Goal: Task Accomplishment & Management: Use online tool/utility

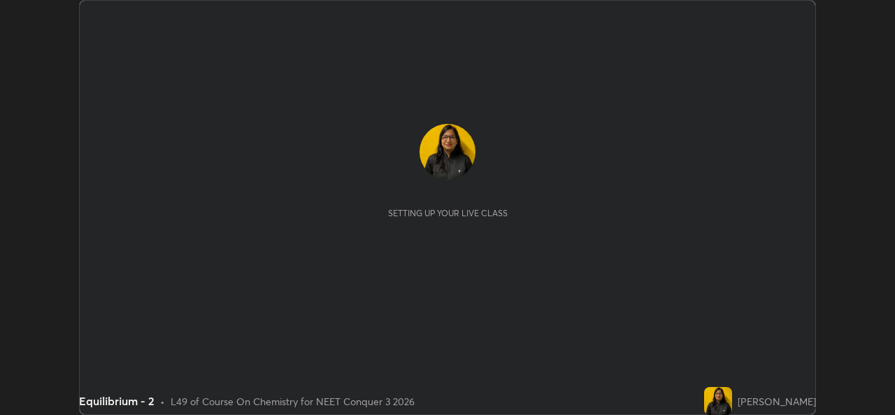
scroll to position [415, 894]
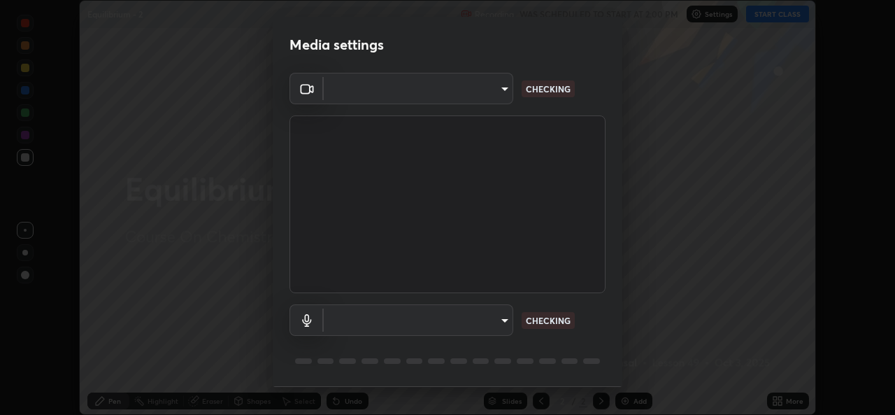
type input "9788daf0cbf52dd0d374ba9f0d4f11576c03820bc15fcf9a4a11f890b69d92bf"
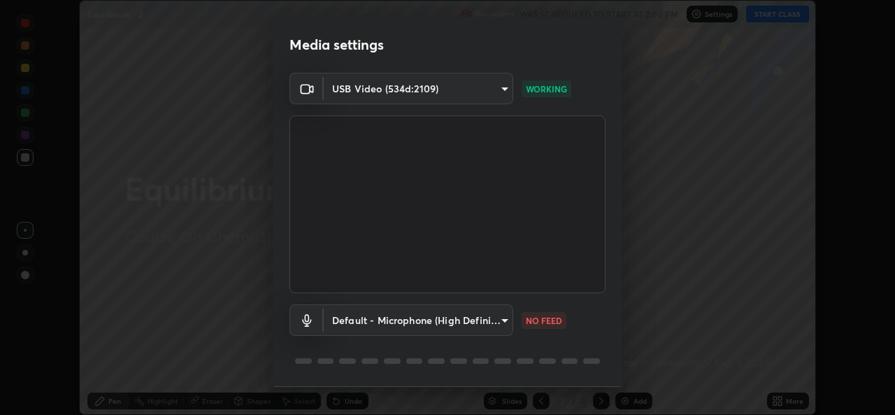
scroll to position [44, 0]
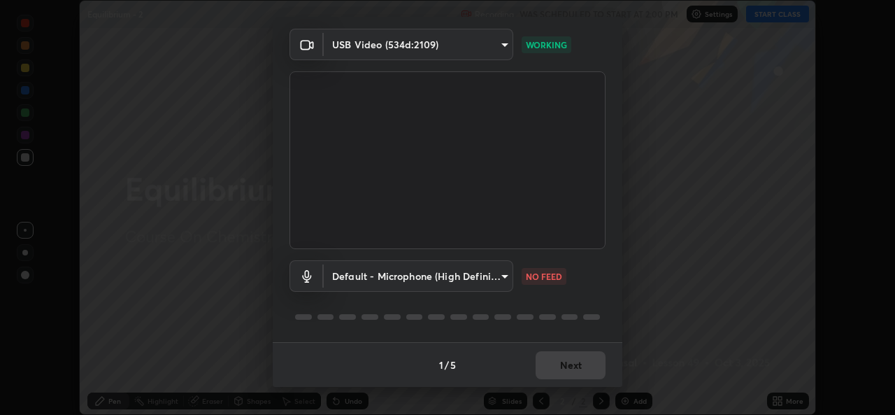
click at [506, 274] on body "Erase all Equilibrium - 2 Recording WAS SCHEDULED TO START AT 2:00 PM Settings …" at bounding box center [447, 207] width 895 height 415
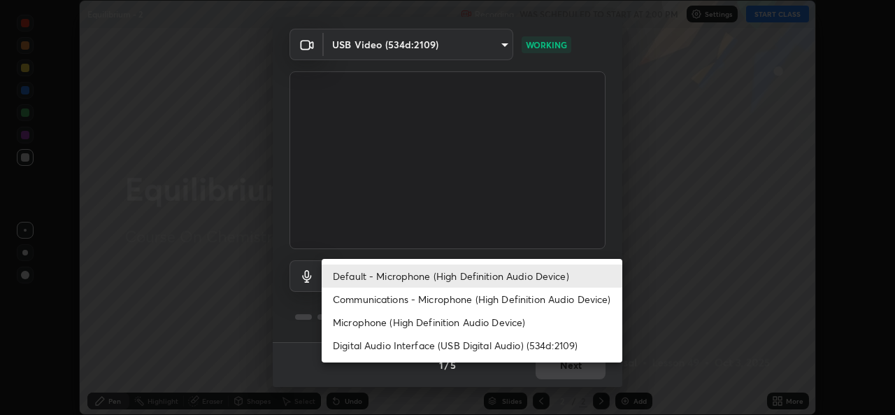
click at [464, 319] on li "Microphone (High Definition Audio Device)" at bounding box center [472, 321] width 301 height 23
type input "345f5d8304a1ab30e3d14ed5696ced08ebab0189725ef91838db04cd8f5619d4"
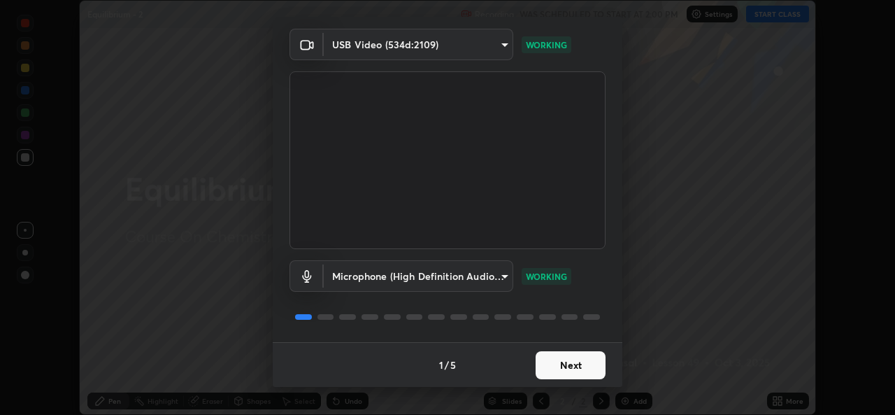
click at [570, 370] on button "Next" at bounding box center [570, 365] width 70 height 28
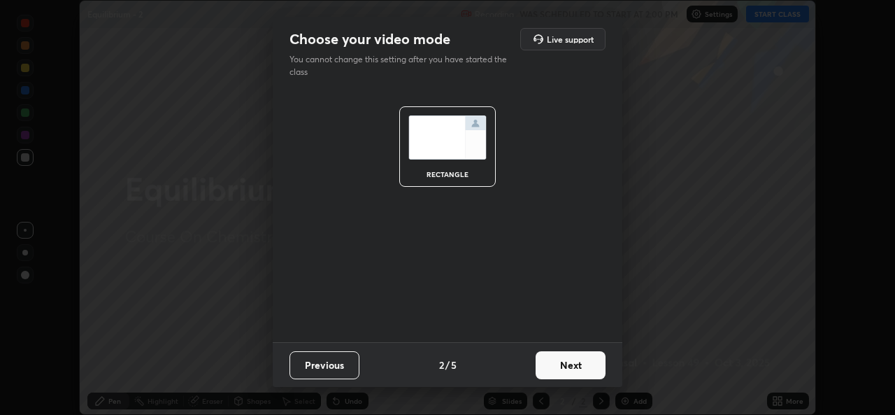
scroll to position [0, 0]
click at [574, 377] on button "Next" at bounding box center [570, 365] width 70 height 28
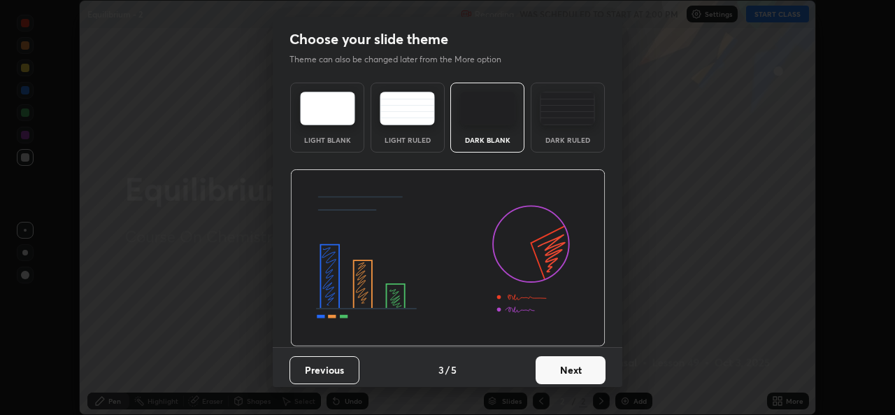
click at [584, 374] on button "Next" at bounding box center [570, 370] width 70 height 28
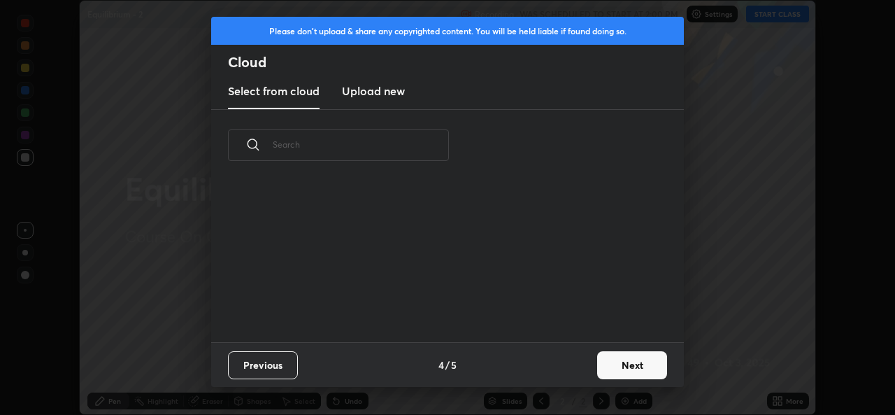
click at [611, 371] on button "Next" at bounding box center [632, 365] width 70 height 28
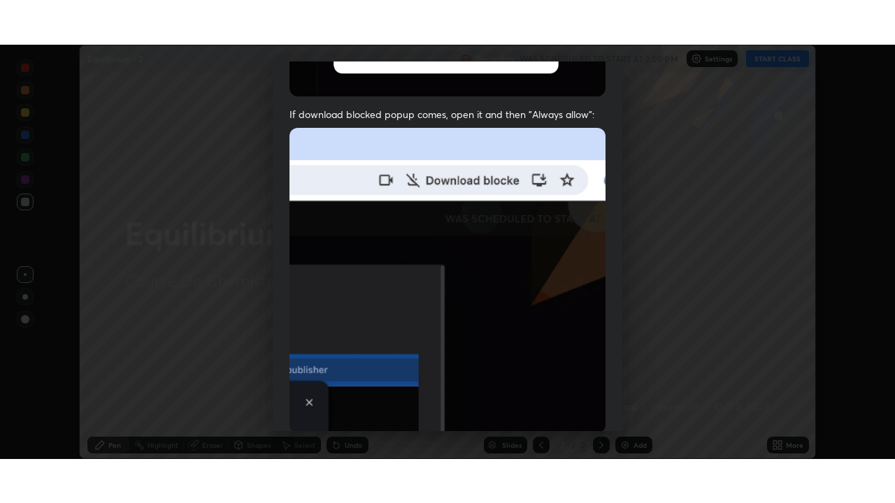
scroll to position [329, 0]
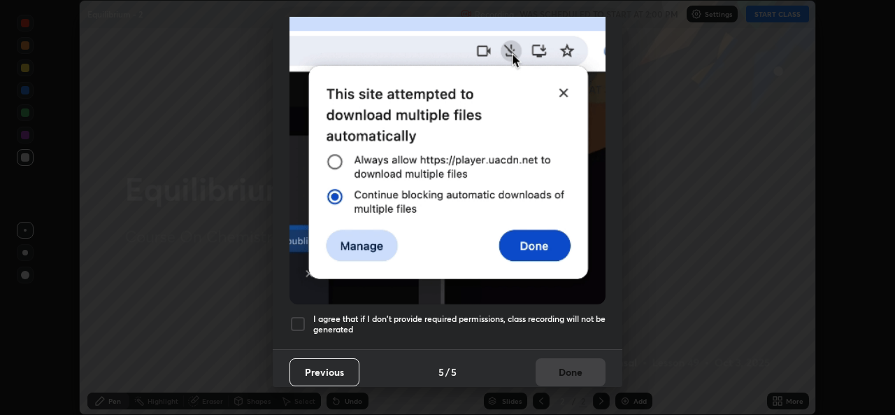
click at [299, 321] on div at bounding box center [297, 323] width 17 height 17
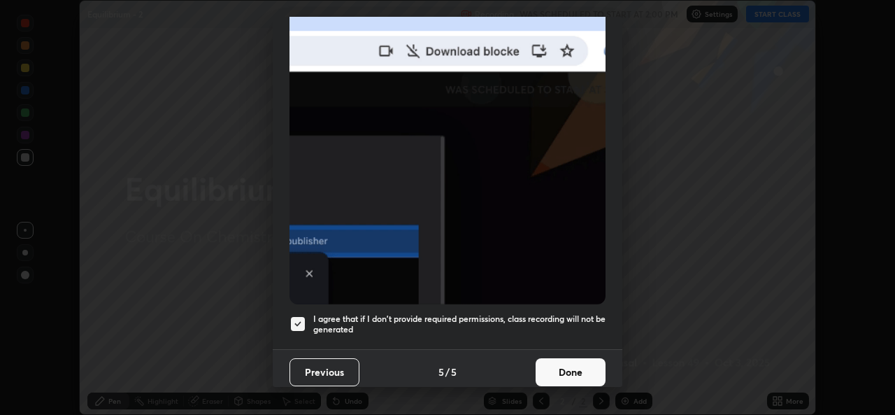
click at [562, 358] on button "Done" at bounding box center [570, 372] width 70 height 28
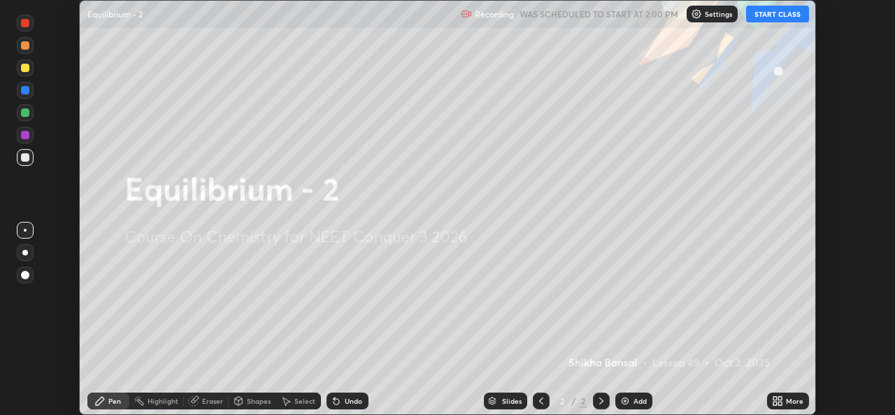
click at [779, 18] on button "START CLASS" at bounding box center [777, 14] width 63 height 17
click at [790, 400] on div "More" at bounding box center [794, 400] width 17 height 7
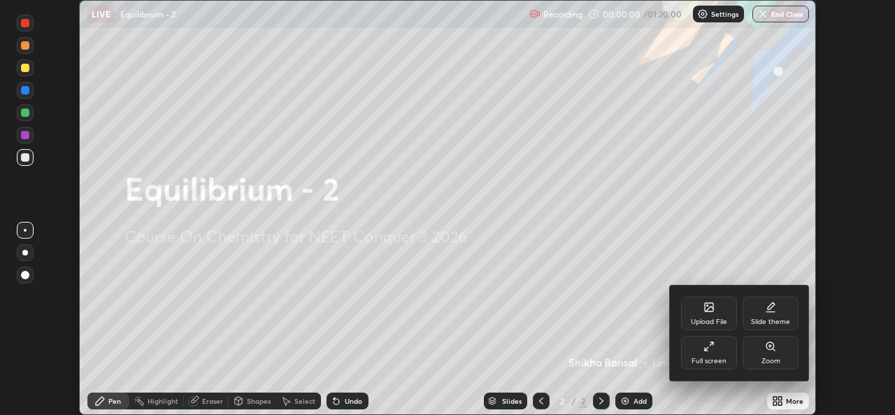
click at [712, 348] on icon at bounding box center [708, 345] width 11 height 11
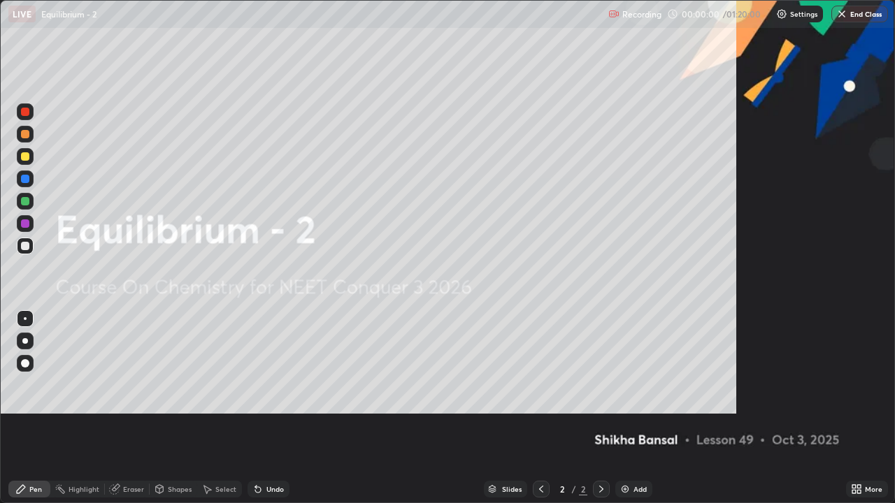
scroll to position [503, 895]
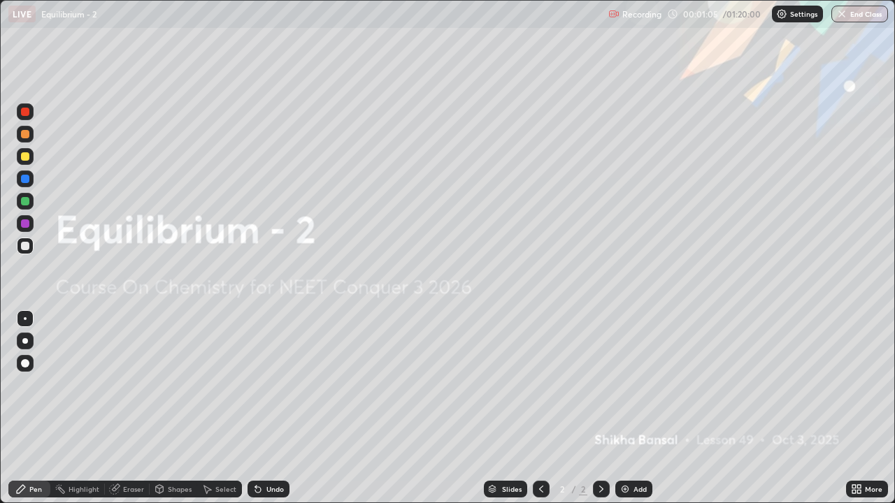
click at [630, 414] on div "Add" at bounding box center [633, 489] width 37 height 17
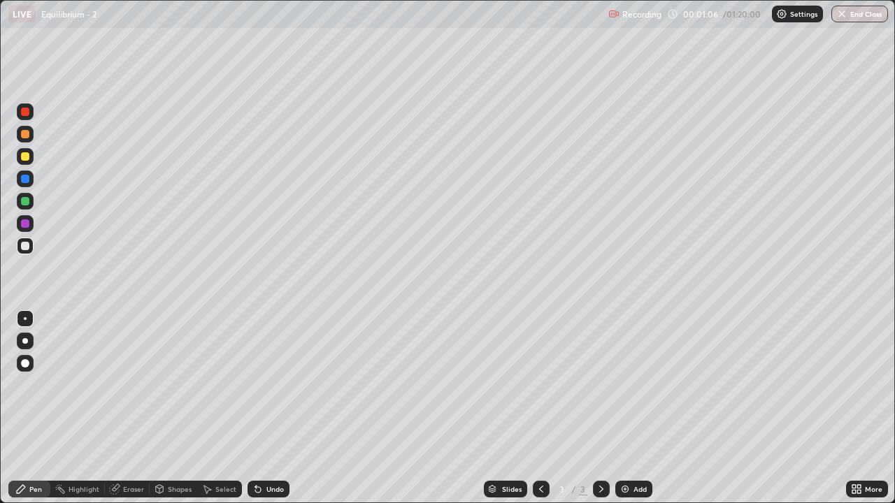
click at [25, 161] on div at bounding box center [25, 156] width 17 height 17
click at [30, 246] on div at bounding box center [25, 246] width 17 height 17
click at [24, 202] on div at bounding box center [25, 201] width 8 height 8
click at [29, 252] on div at bounding box center [25, 246] width 17 height 17
click at [279, 414] on div "Undo" at bounding box center [274, 489] width 17 height 7
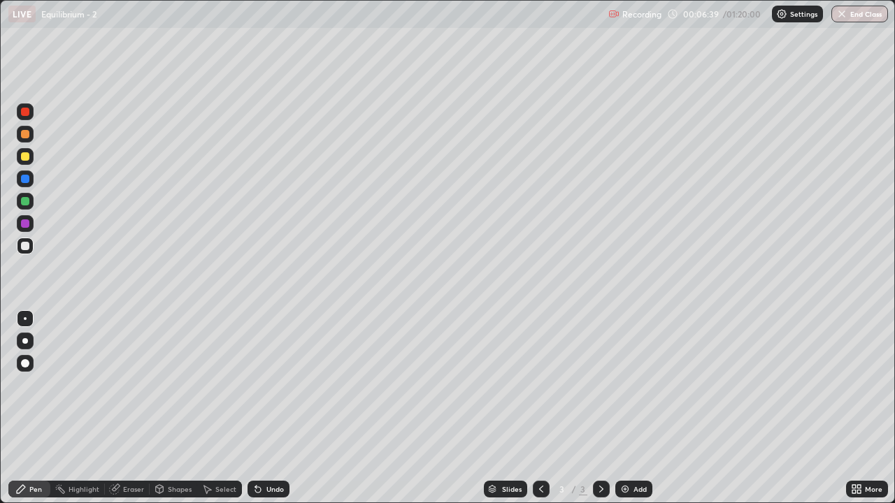
click at [279, 414] on div "Undo" at bounding box center [274, 489] width 17 height 7
click at [282, 414] on div "Undo" at bounding box center [274, 489] width 17 height 7
click at [281, 414] on div "Undo" at bounding box center [274, 489] width 17 height 7
click at [282, 414] on div "Undo" at bounding box center [268, 489] width 42 height 17
click at [283, 414] on div "Undo" at bounding box center [268, 489] width 42 height 17
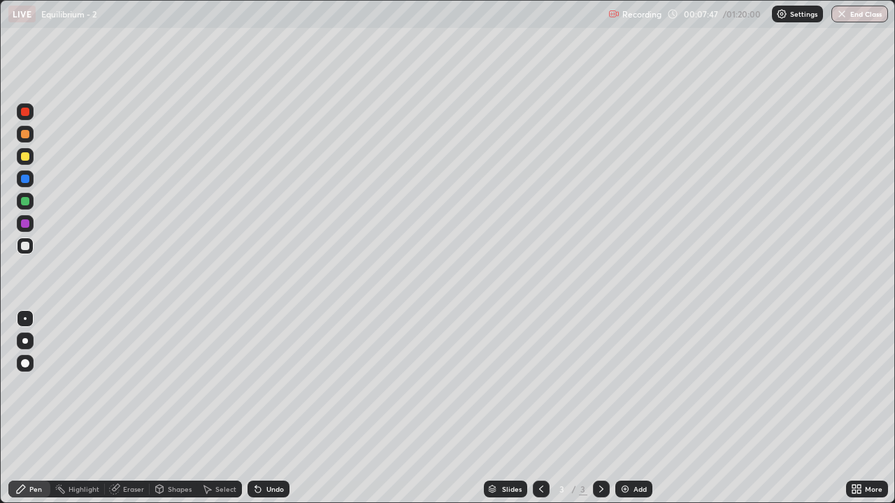
click at [628, 414] on img at bounding box center [624, 489] width 11 height 11
click at [533, 414] on div at bounding box center [541, 489] width 17 height 17
click at [600, 414] on icon at bounding box center [601, 489] width 11 height 11
click at [540, 414] on icon at bounding box center [540, 489] width 11 height 11
click at [593, 414] on div at bounding box center [601, 489] width 17 height 28
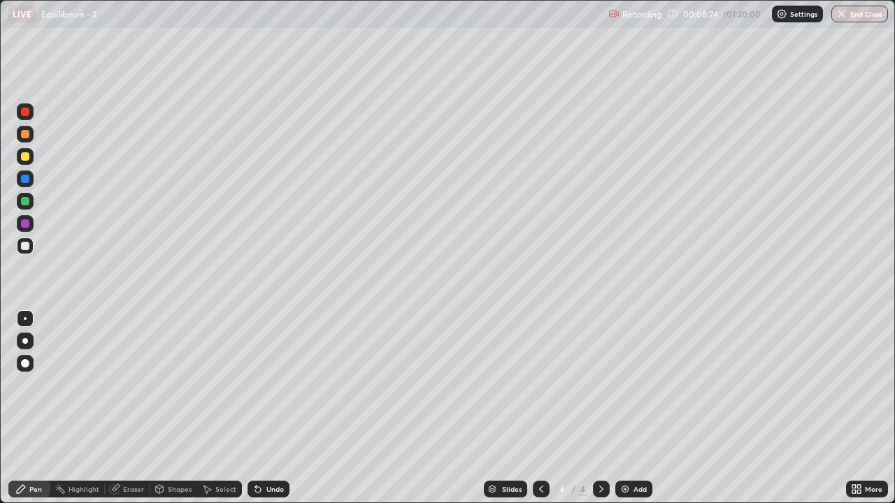
click at [539, 414] on icon at bounding box center [540, 489] width 11 height 11
click at [600, 414] on icon at bounding box center [601, 489] width 11 height 11
click at [27, 198] on div at bounding box center [25, 201] width 8 height 8
click at [538, 414] on icon at bounding box center [540, 489] width 11 height 11
click at [600, 414] on icon at bounding box center [601, 489] width 11 height 11
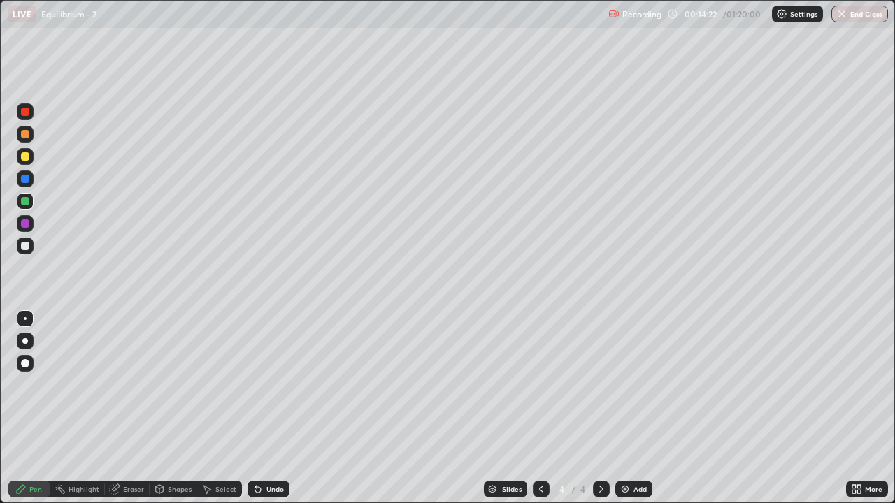
click at [27, 161] on div at bounding box center [25, 156] width 17 height 17
click at [279, 414] on div "Undo" at bounding box center [274, 489] width 17 height 7
click at [267, 414] on div "Undo" at bounding box center [268, 489] width 42 height 17
click at [266, 414] on div "Undo" at bounding box center [274, 489] width 17 height 7
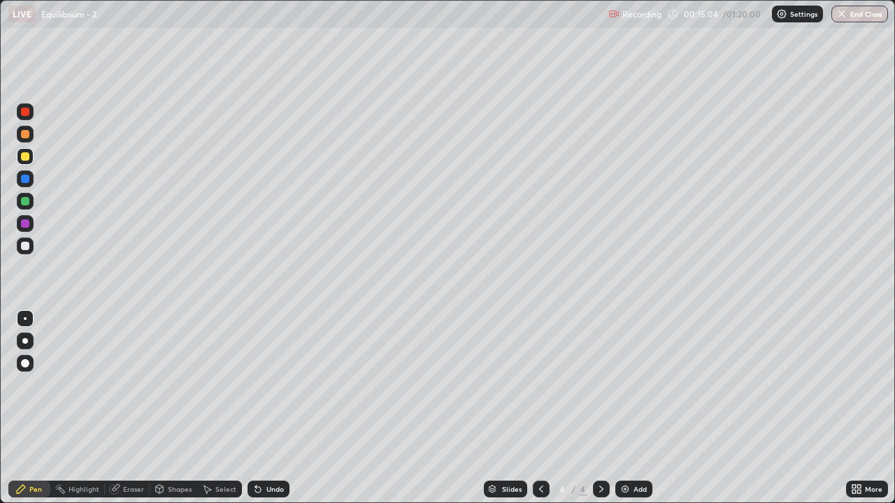
click at [269, 414] on div "Undo" at bounding box center [268, 489] width 42 height 17
click at [273, 414] on div "Undo" at bounding box center [274, 489] width 17 height 7
click at [271, 414] on div "Undo" at bounding box center [274, 489] width 17 height 7
click at [273, 414] on div "Undo" at bounding box center [274, 489] width 17 height 7
click at [626, 414] on img at bounding box center [624, 489] width 11 height 11
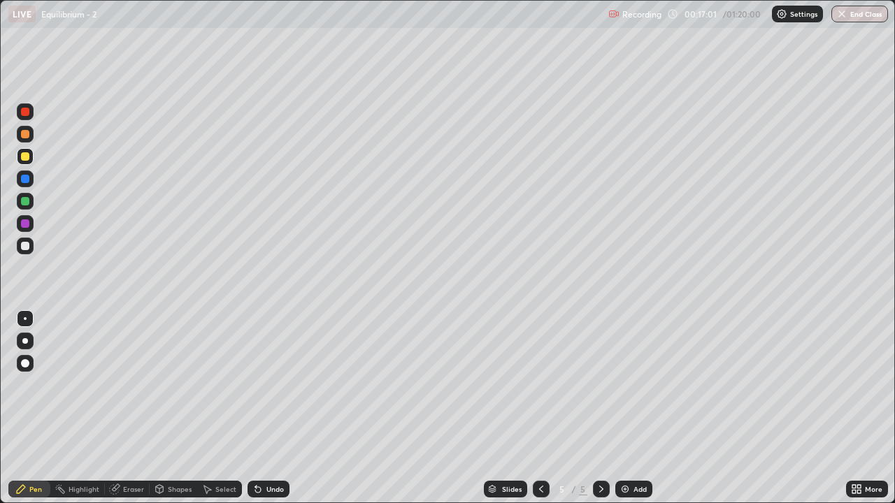
click at [26, 249] on div at bounding box center [25, 246] width 8 height 8
click at [540, 414] on icon at bounding box center [540, 489] width 11 height 11
click at [601, 414] on icon at bounding box center [601, 489] width 4 height 7
click at [26, 157] on div at bounding box center [25, 156] width 8 height 8
click at [637, 414] on div "Add" at bounding box center [639, 489] width 13 height 7
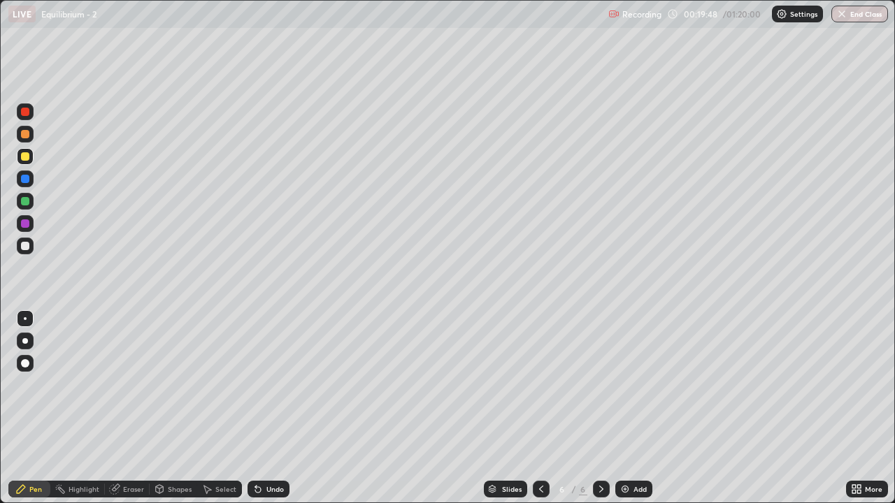
click at [273, 414] on div "Undo" at bounding box center [274, 489] width 17 height 7
click at [270, 414] on div "Undo" at bounding box center [274, 489] width 17 height 7
click at [273, 414] on div "Undo" at bounding box center [274, 489] width 17 height 7
click at [271, 414] on div "Undo" at bounding box center [268, 489] width 42 height 17
click at [22, 249] on div at bounding box center [25, 246] width 8 height 8
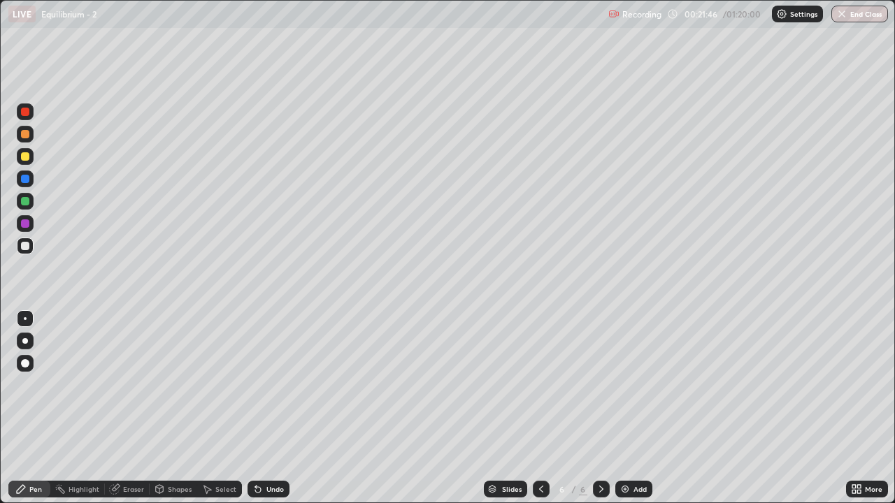
click at [26, 157] on div at bounding box center [25, 156] width 8 height 8
click at [31, 247] on div at bounding box center [25, 246] width 17 height 17
click at [625, 414] on img at bounding box center [624, 489] width 11 height 11
click at [26, 159] on div at bounding box center [25, 156] width 8 height 8
click at [280, 414] on div "Undo" at bounding box center [274, 489] width 17 height 7
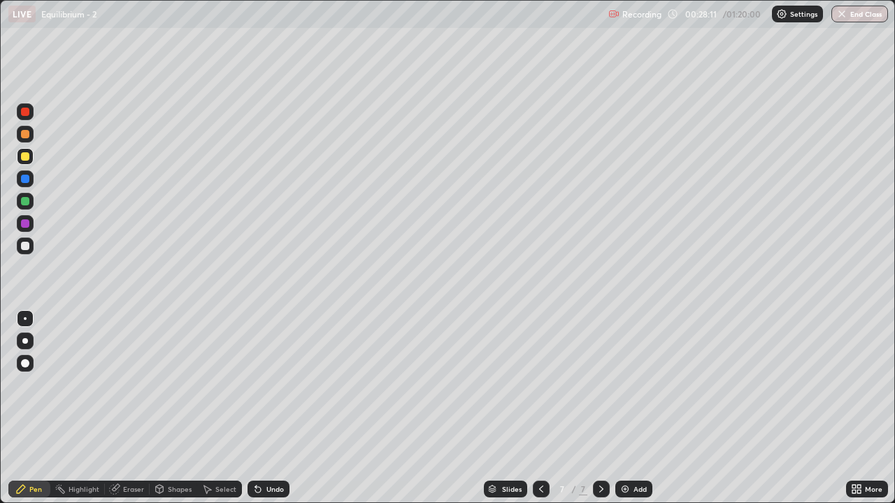
click at [27, 243] on div at bounding box center [25, 246] width 8 height 8
click at [266, 414] on div "Undo" at bounding box center [274, 489] width 17 height 7
click at [25, 157] on div at bounding box center [25, 156] width 8 height 8
click at [629, 414] on img at bounding box center [624, 489] width 11 height 11
click at [27, 252] on div at bounding box center [25, 246] width 17 height 17
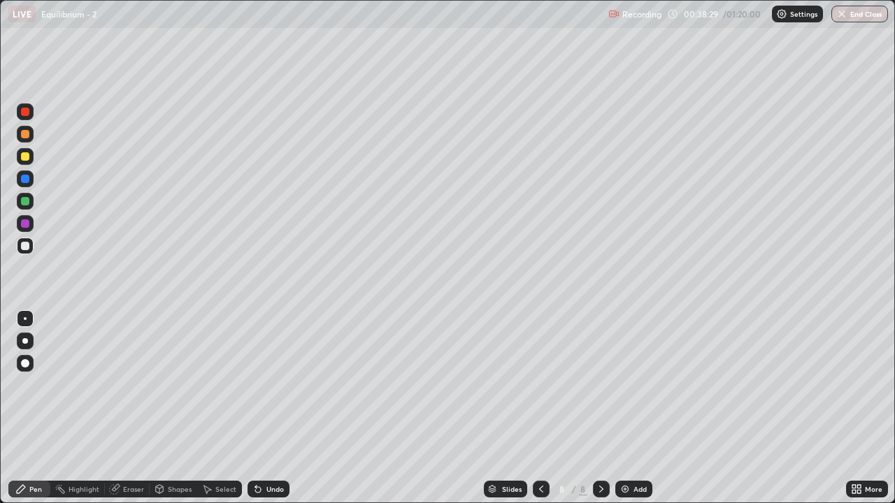
click at [26, 157] on div at bounding box center [25, 156] width 8 height 8
click at [271, 414] on div "Undo" at bounding box center [274, 489] width 17 height 7
click at [269, 414] on div "Undo" at bounding box center [268, 489] width 42 height 17
click at [271, 414] on div "Undo" at bounding box center [274, 489] width 17 height 7
click at [26, 249] on div at bounding box center [25, 246] width 8 height 8
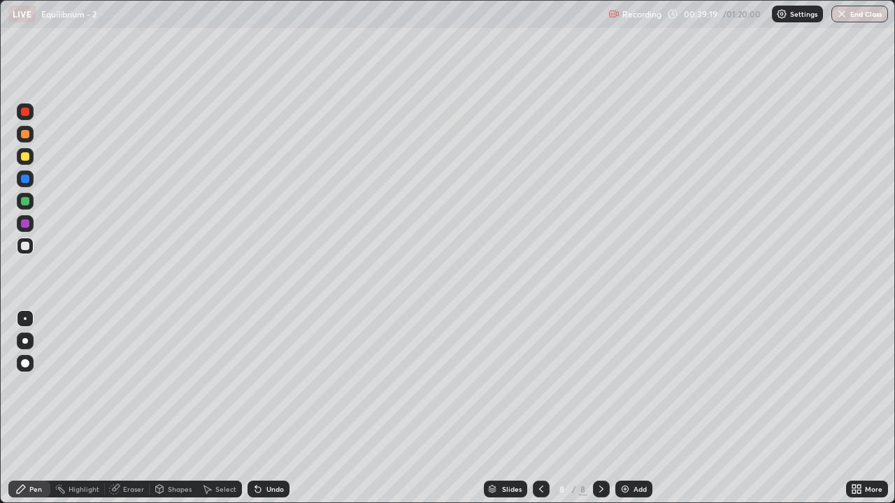
click at [346, 414] on div "Slides 8 / 8 Add" at bounding box center [567, 489] width 556 height 28
click at [533, 414] on div at bounding box center [541, 489] width 17 height 17
click at [540, 414] on icon at bounding box center [540, 489] width 11 height 11
click at [598, 414] on icon at bounding box center [601, 489] width 11 height 11
click at [599, 414] on icon at bounding box center [601, 489] width 11 height 11
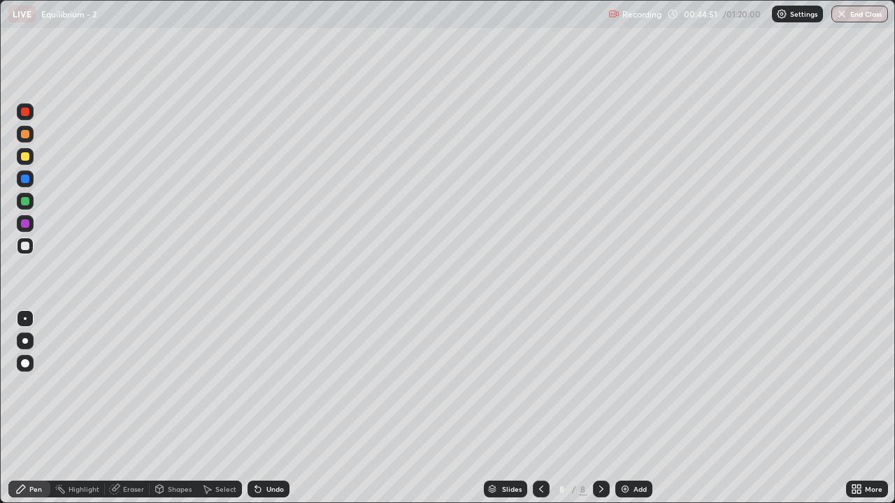
click at [600, 414] on icon at bounding box center [601, 489] width 11 height 11
click at [598, 414] on icon at bounding box center [601, 489] width 11 height 11
click at [628, 414] on img at bounding box center [624, 489] width 11 height 11
click at [30, 159] on div at bounding box center [25, 156] width 17 height 17
click at [25, 247] on div at bounding box center [25, 246] width 8 height 8
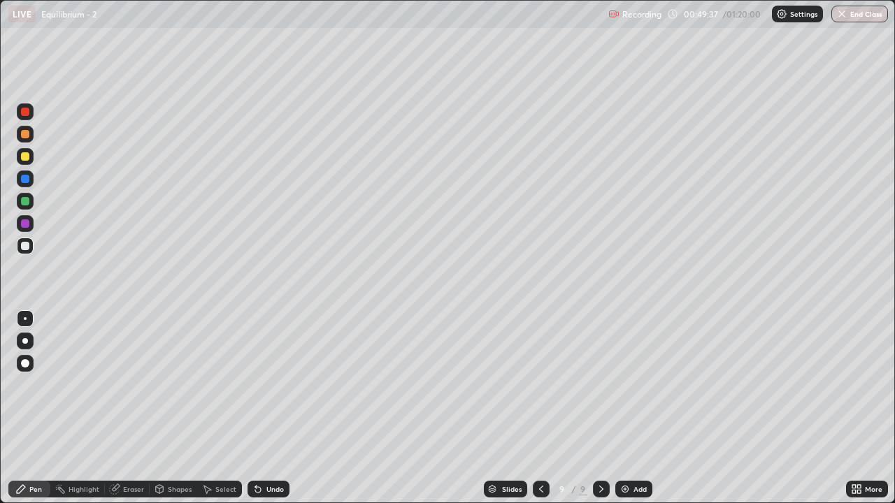
click at [27, 199] on div at bounding box center [25, 201] width 8 height 8
click at [629, 414] on div "Add" at bounding box center [633, 489] width 37 height 17
click at [27, 243] on div at bounding box center [25, 246] width 8 height 8
click at [625, 414] on img at bounding box center [624, 489] width 11 height 11
click at [30, 157] on div at bounding box center [25, 156] width 17 height 17
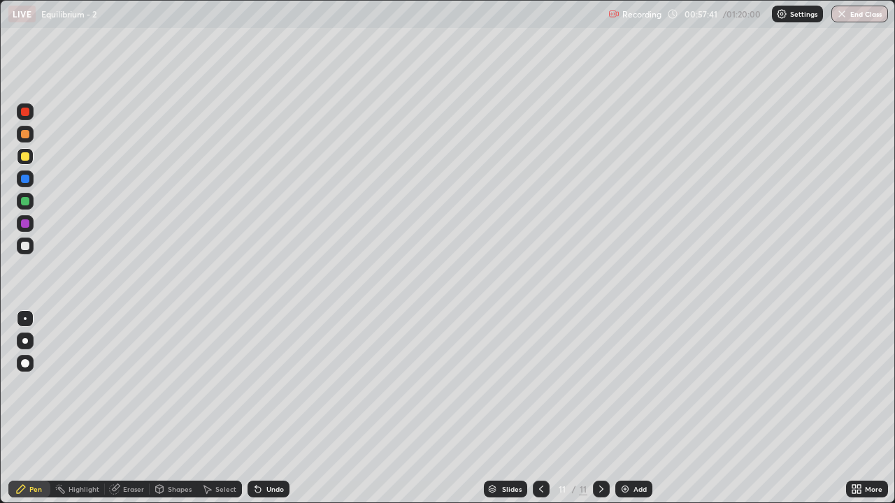
click at [26, 246] on div at bounding box center [25, 246] width 8 height 8
click at [27, 159] on div at bounding box center [25, 156] width 8 height 8
click at [29, 247] on div at bounding box center [25, 246] width 8 height 8
click at [633, 414] on div "Add" at bounding box center [639, 489] width 13 height 7
click at [30, 157] on div at bounding box center [25, 156] width 17 height 17
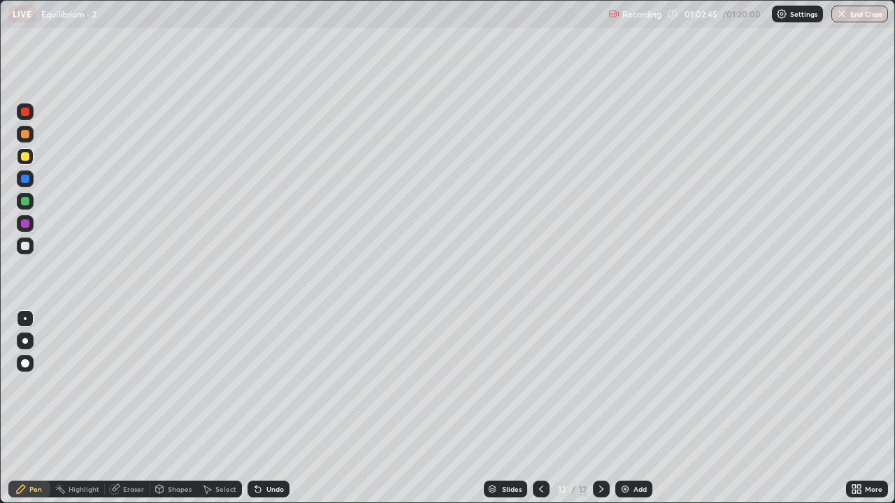
click at [29, 245] on div at bounding box center [25, 246] width 8 height 8
click at [26, 157] on div at bounding box center [25, 156] width 8 height 8
click at [26, 246] on div at bounding box center [25, 246] width 8 height 8
click at [26, 208] on div at bounding box center [25, 201] width 17 height 17
click at [630, 414] on div "Add" at bounding box center [633, 489] width 37 height 17
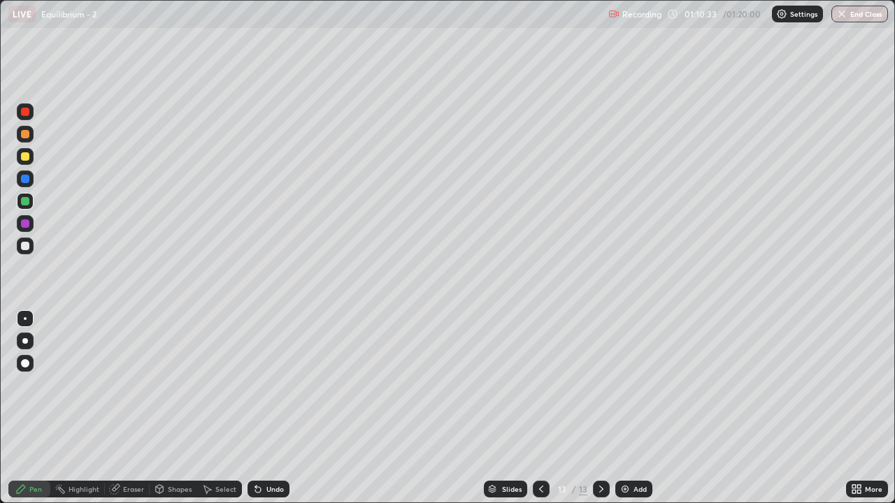
click at [865, 18] on button "End Class" at bounding box center [859, 14] width 57 height 17
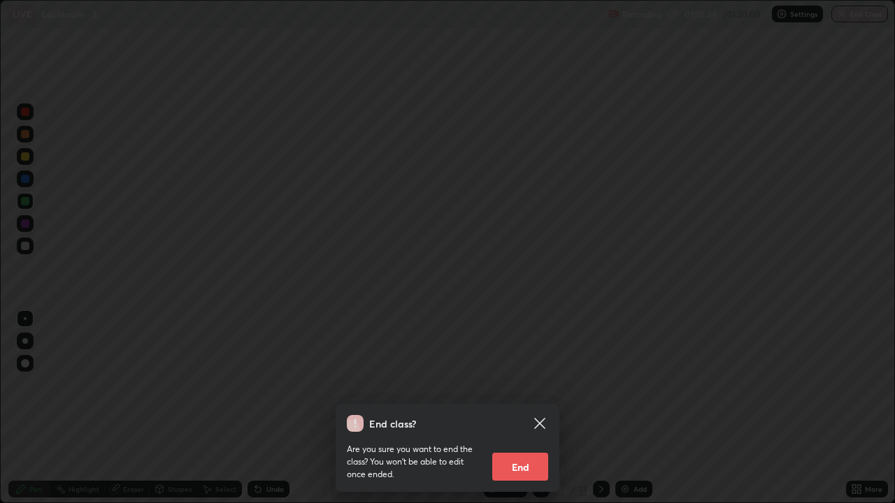
click at [524, 414] on button "End" at bounding box center [520, 467] width 56 height 28
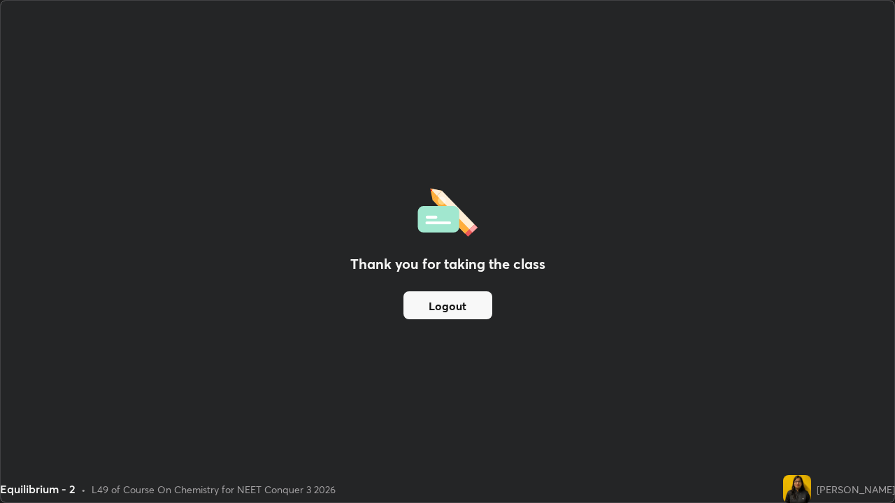
click at [456, 305] on button "Logout" at bounding box center [447, 306] width 89 height 28
click at [454, 301] on button "Logout" at bounding box center [447, 306] width 89 height 28
